Goal: Check status

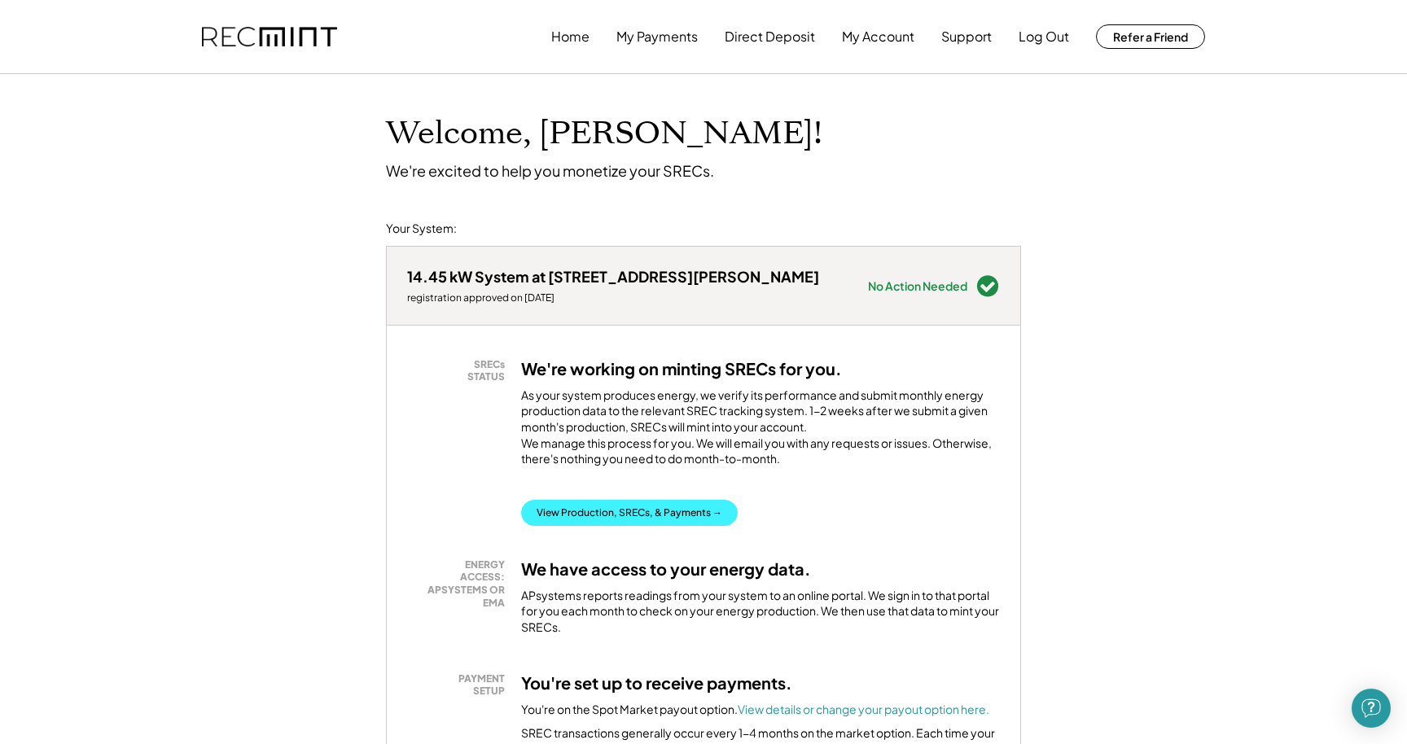
click at [705, 524] on button "View Production, SRECs, & Payments →" at bounding box center [629, 513] width 217 height 26
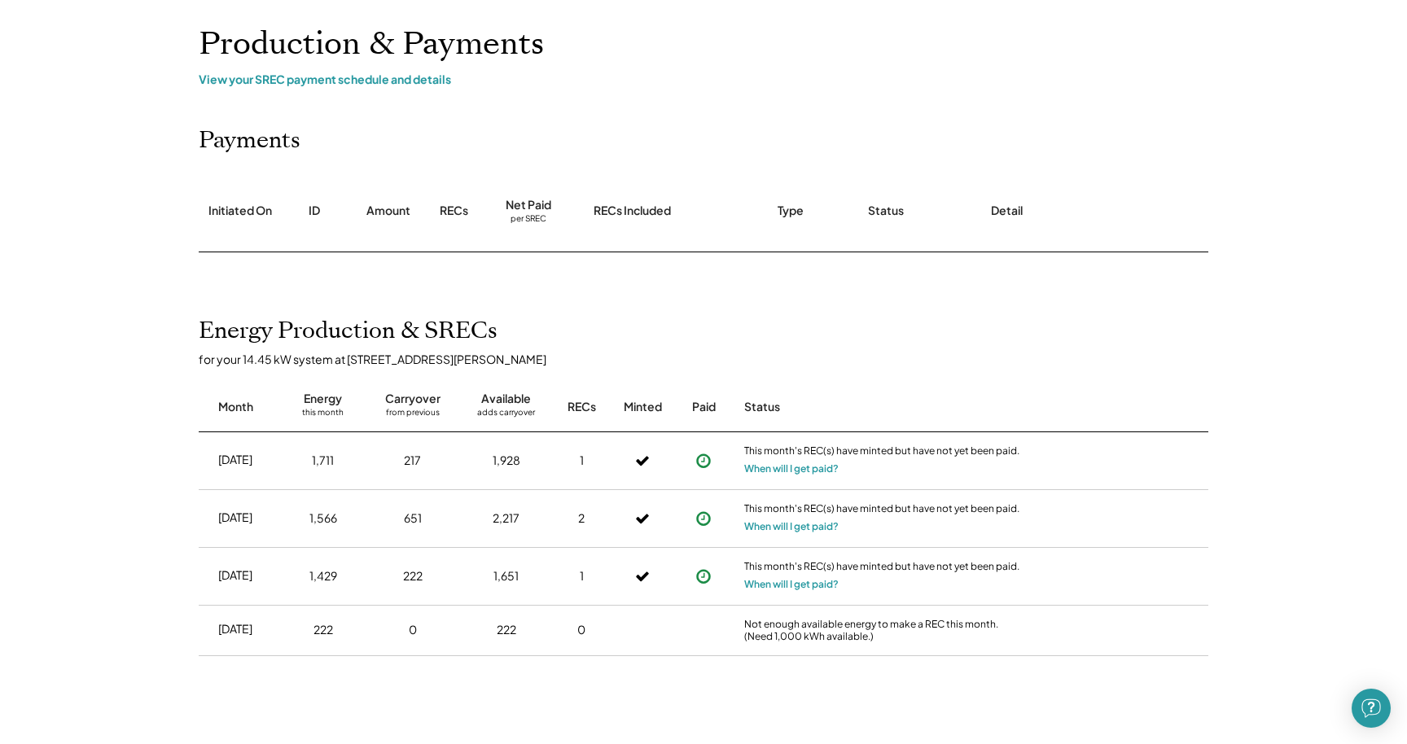
scroll to position [90, 0]
click at [757, 463] on button "When will I get paid?" at bounding box center [791, 468] width 94 height 16
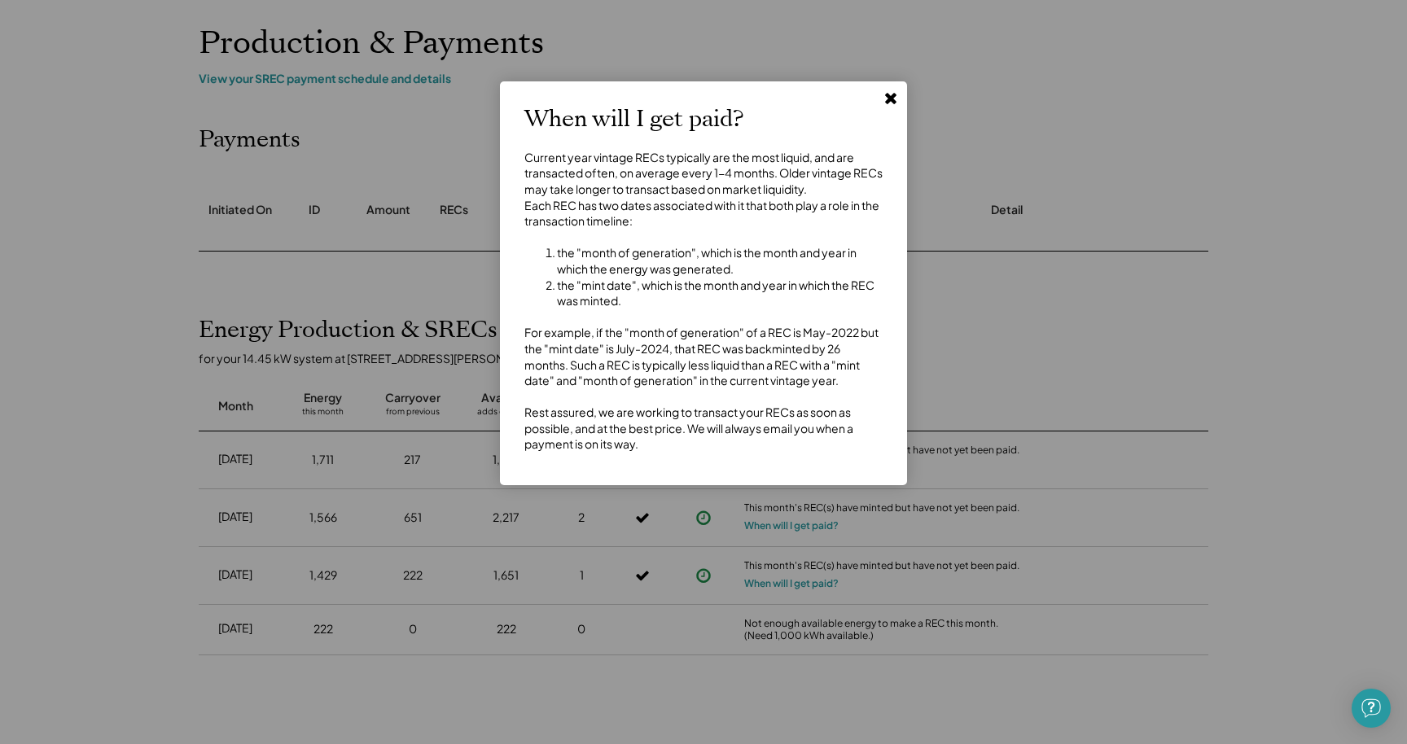
click at [886, 107] on button at bounding box center [891, 98] width 24 height 24
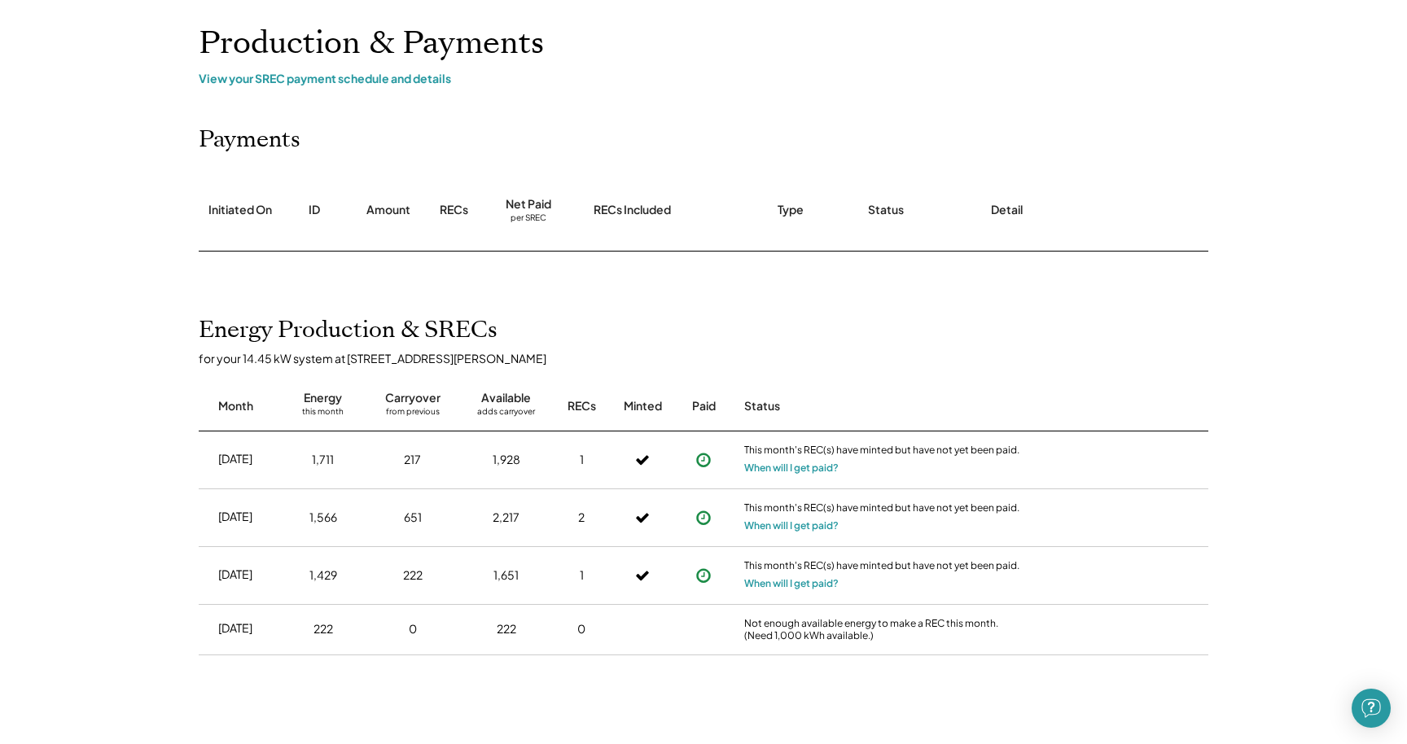
click at [643, 457] on use at bounding box center [642, 460] width 13 height 10
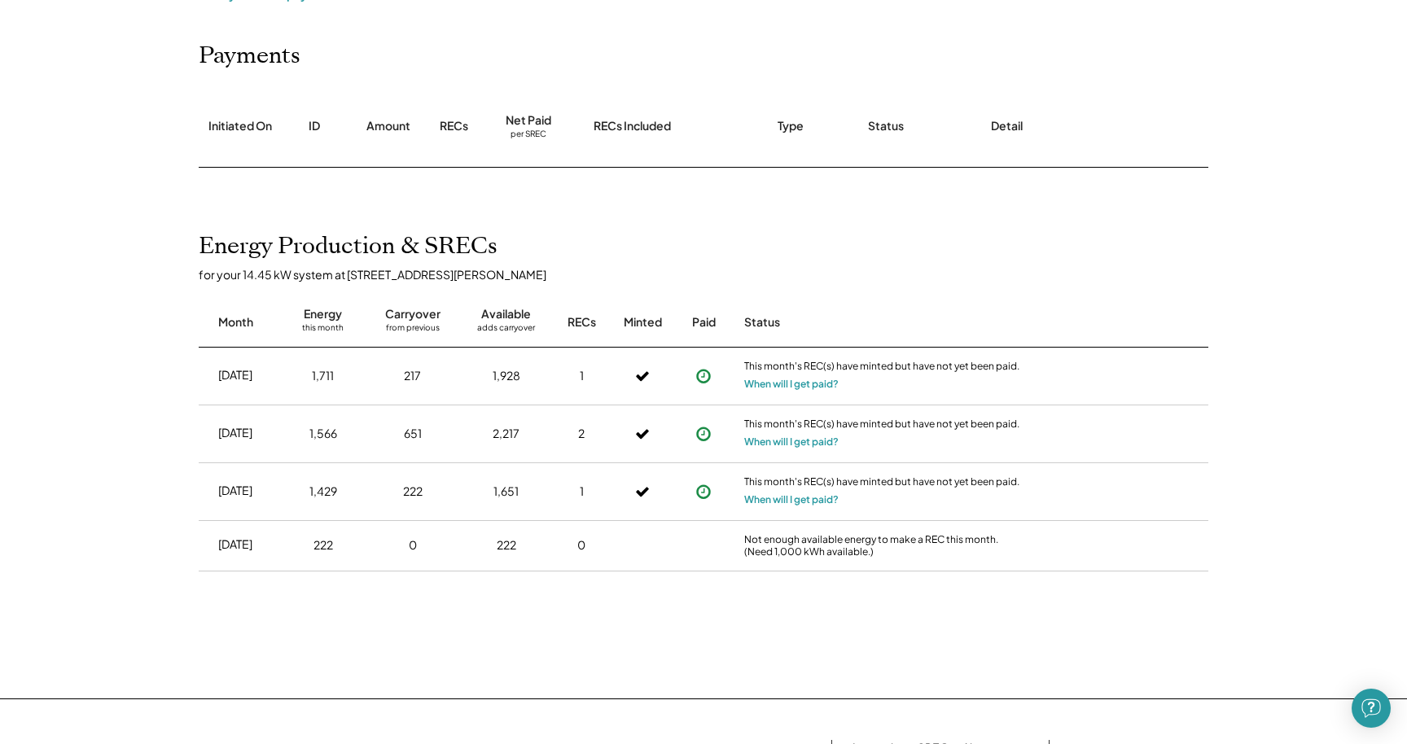
scroll to position [175, 0]
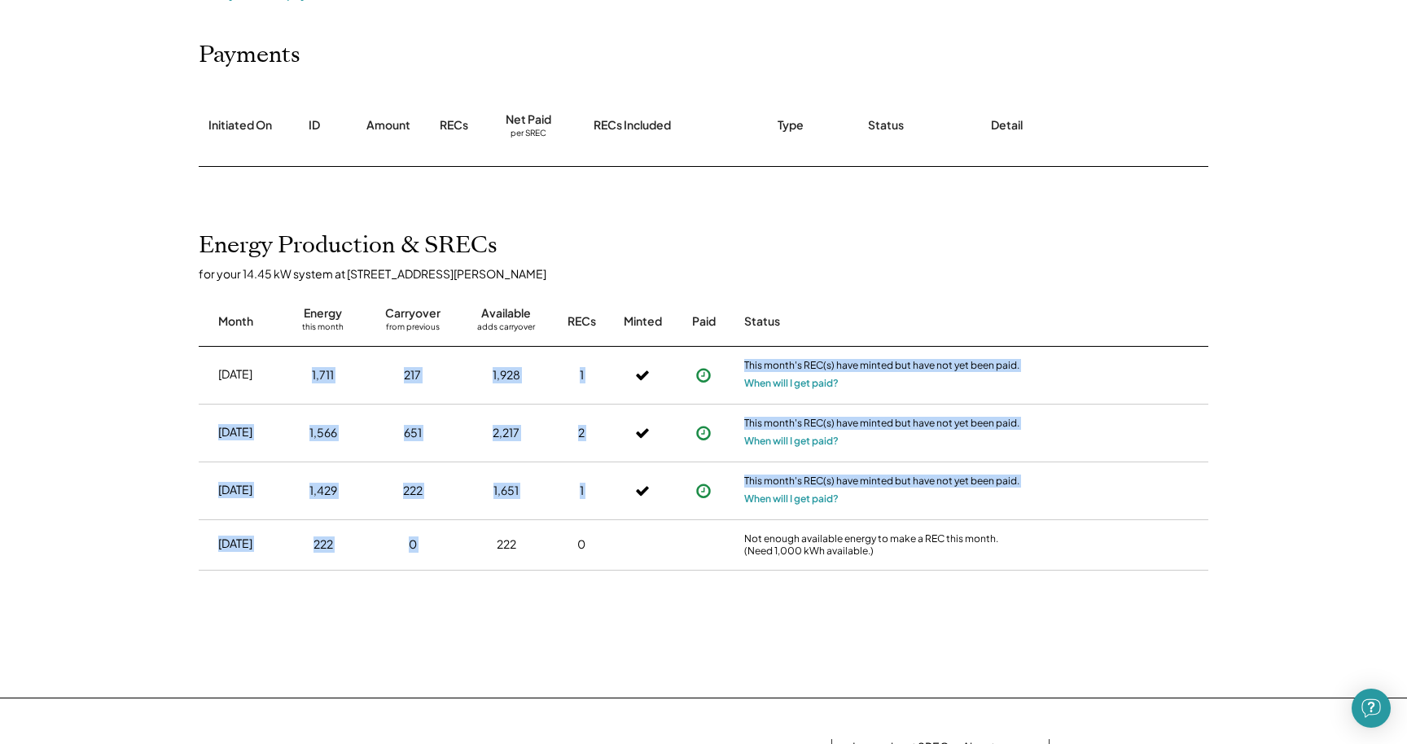
drag, startPoint x: 205, startPoint y: 375, endPoint x: 462, endPoint y: 489, distance: 280.7
click at [462, 489] on div "Jul 2025 1,711 217 1,928 1 This month's REC(s) have minted but have not yet bee…" at bounding box center [704, 469] width 1010 height 244
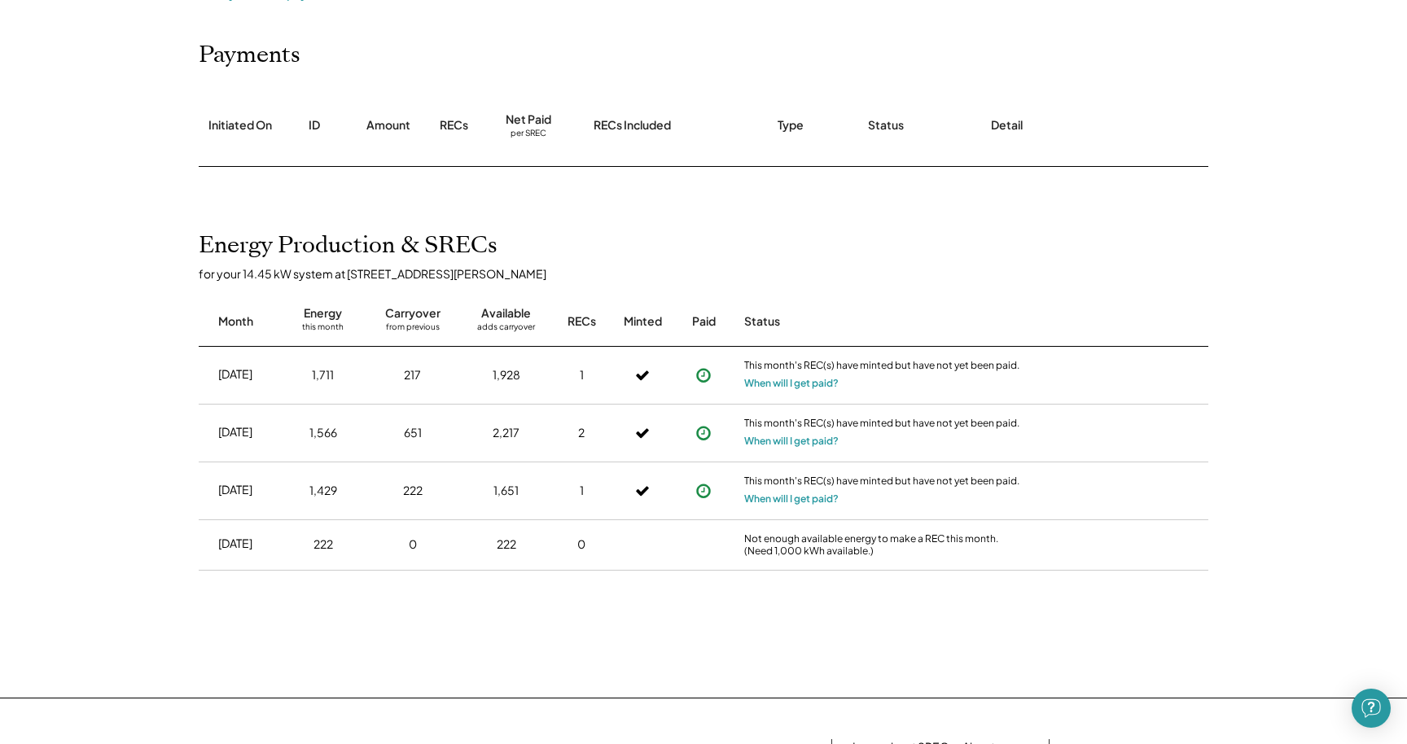
click at [241, 336] on div "Month Energy this month Carryover from previous Available adds carryover RECs M…" at bounding box center [704, 314] width 1010 height 66
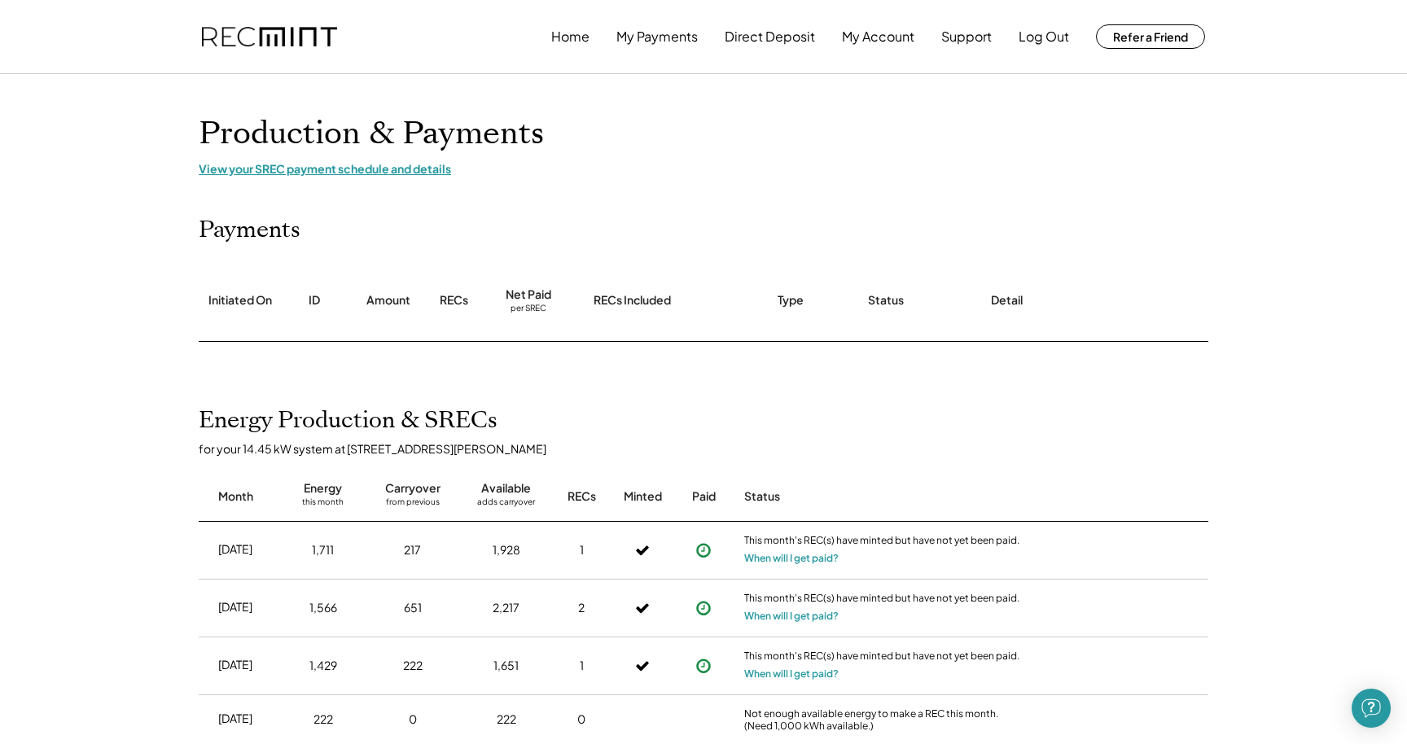
scroll to position [0, 0]
click at [562, 43] on button "Home" at bounding box center [570, 36] width 38 height 33
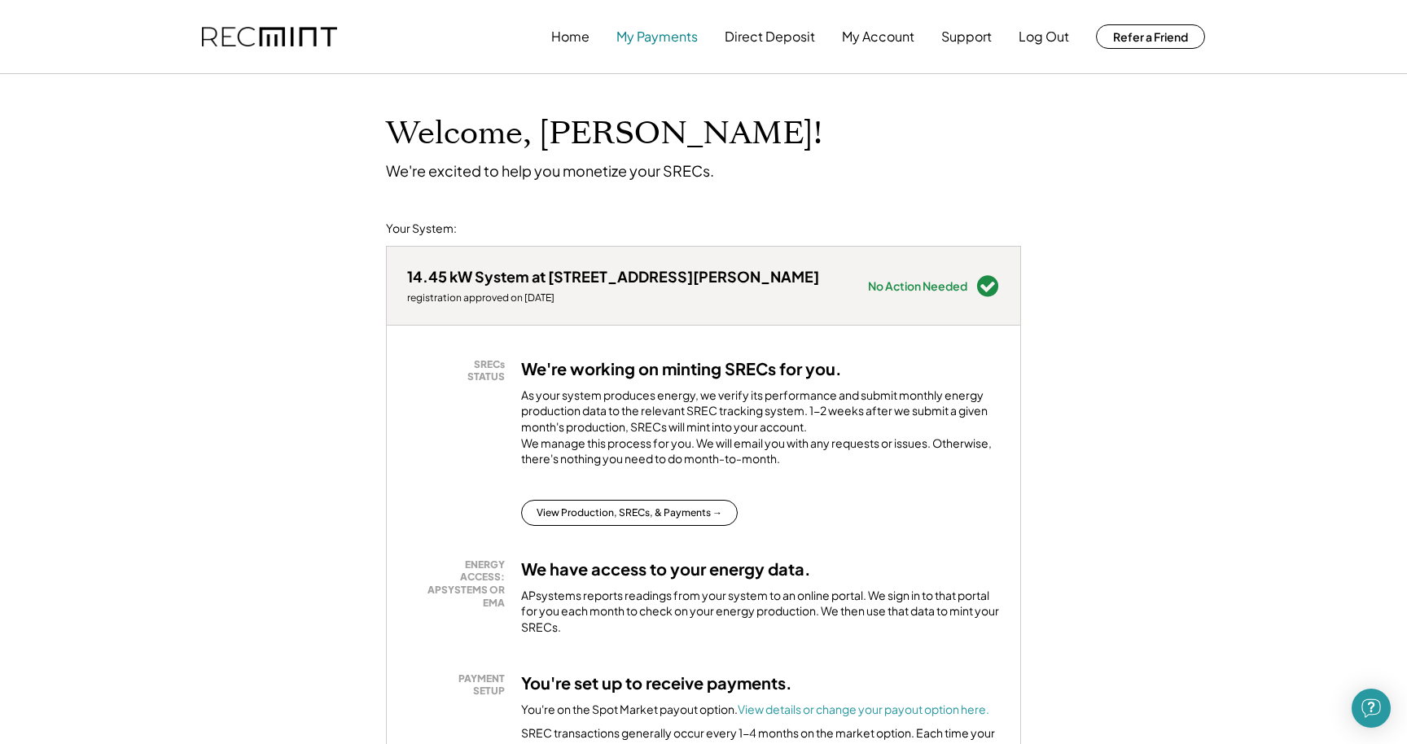
click at [675, 37] on button "My Payments" at bounding box center [656, 36] width 81 height 33
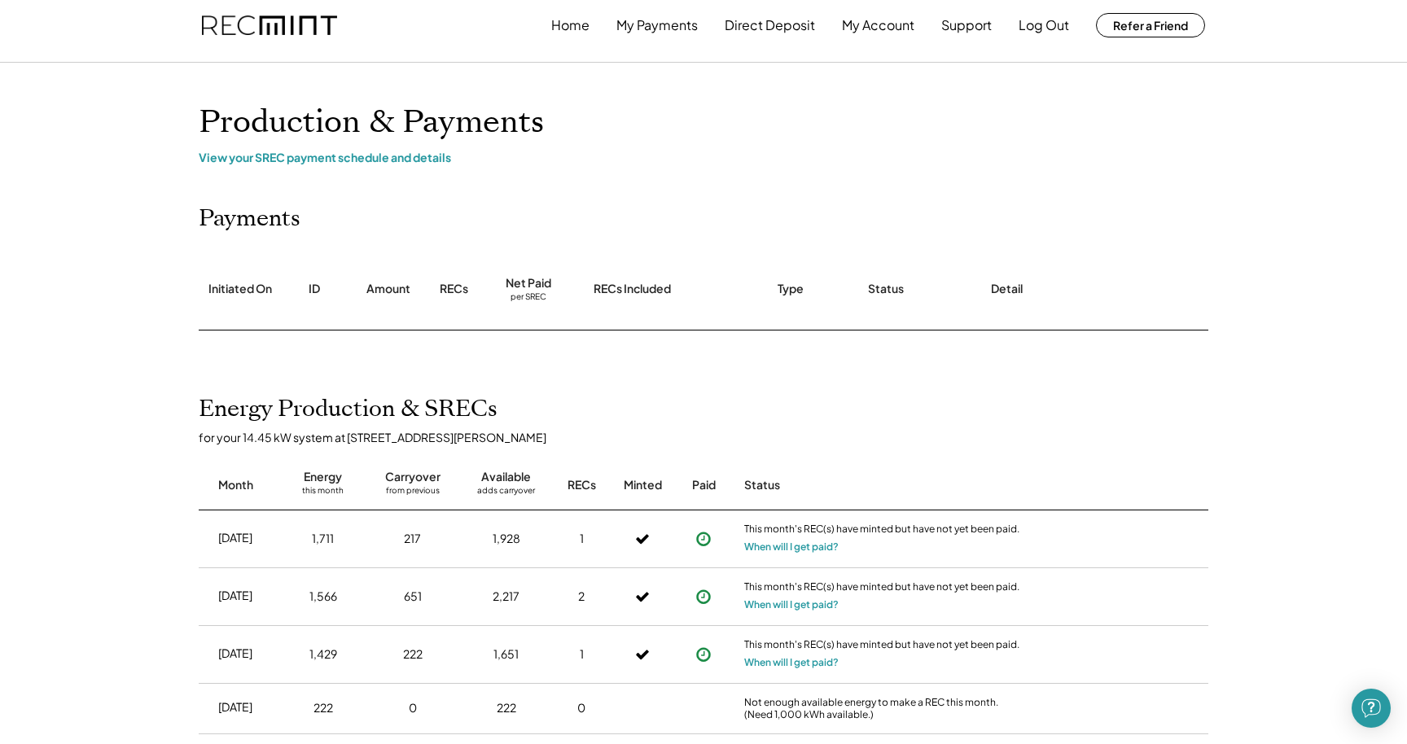
scroll to position [4, 0]
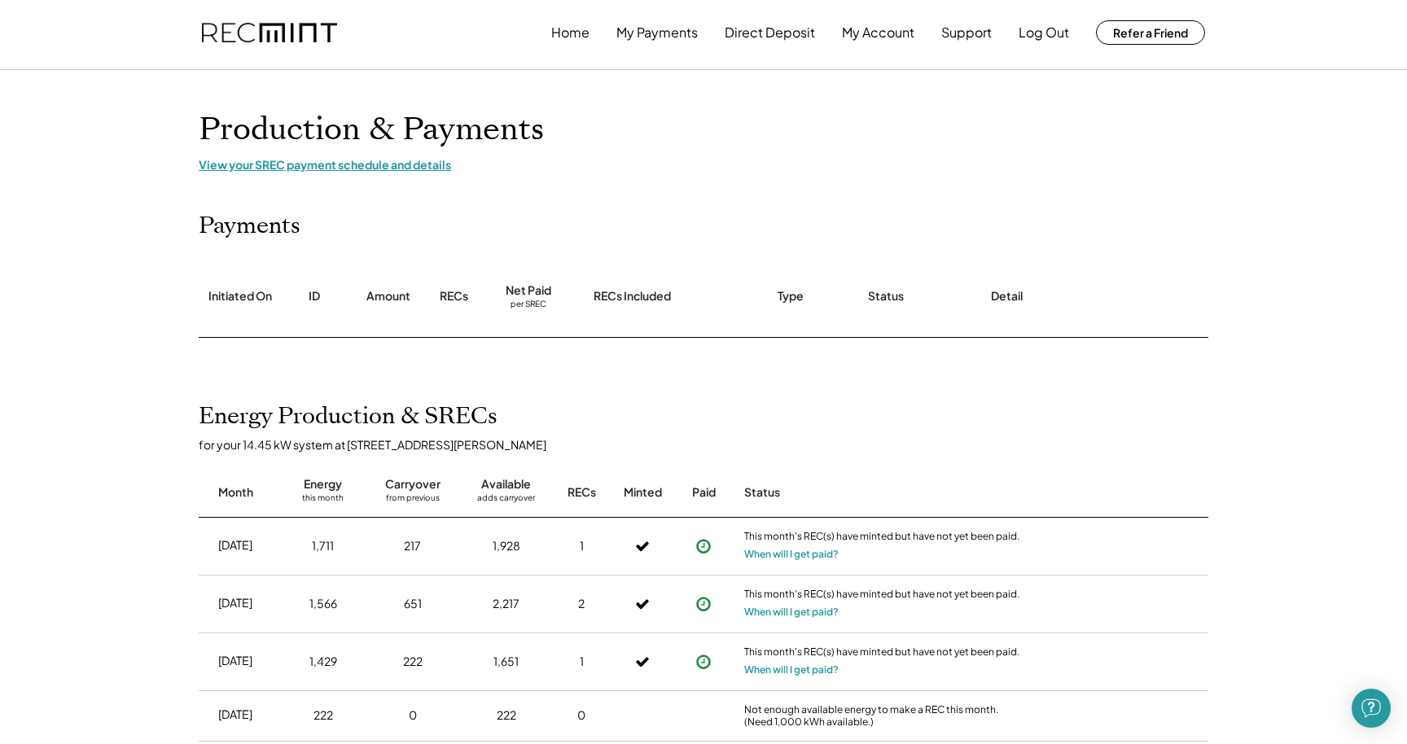
click at [314, 164] on div "View your SREC payment schedule and details" at bounding box center [704, 164] width 1010 height 15
